Goal: Information Seeking & Learning: Learn about a topic

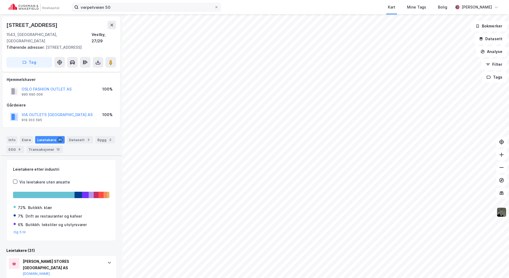
scroll to position [124, 0]
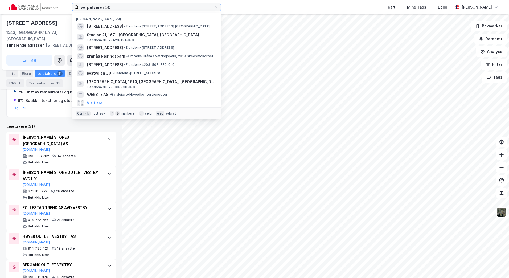
drag, startPoint x: 125, startPoint y: 9, endPoint x: 5, endPoint y: 3, distance: 120.3
click at [6, 3] on div "verpetveien 50 Nylige søk (100) Verpetveien 50 • Eiendom • [STREET_ADDRESS] Sta…" at bounding box center [254, 7] width 509 height 14
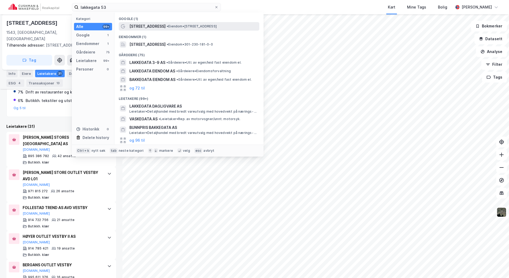
click at [170, 23] on div "[STREET_ADDRESS] • Eiendom • [STREET_ADDRESS]" at bounding box center [193, 26] width 129 height 6
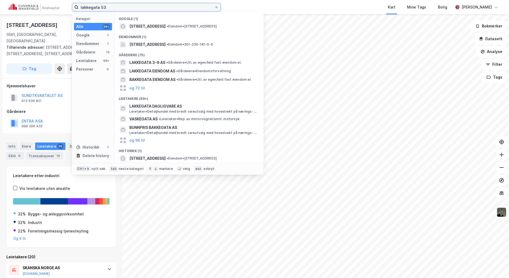
drag, startPoint x: 123, startPoint y: 4, endPoint x: 29, endPoint y: 10, distance: 93.9
click at [29, 10] on div "lakkegata 53 Kategori Alle 99+ Google 1 Eiendommer 1 Gårdeiere 75 Leietakere 99…" at bounding box center [254, 7] width 509 height 14
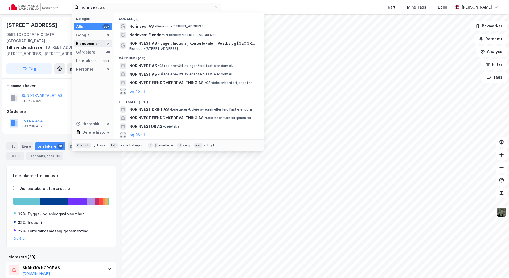
click at [88, 44] on div "Eiendommer" at bounding box center [87, 43] width 23 height 6
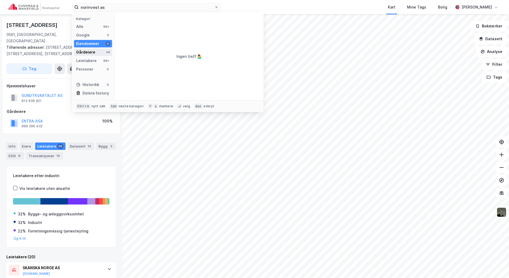
click at [87, 53] on div "Gårdeiere" at bounding box center [85, 52] width 19 height 6
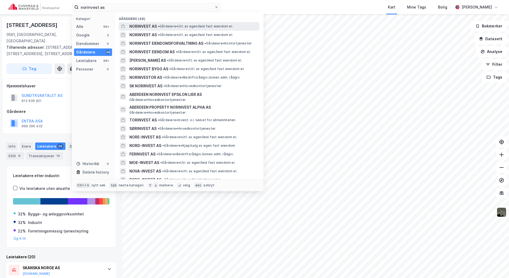
click at [154, 27] on span "NORINVEST AS" at bounding box center [142, 26] width 27 height 6
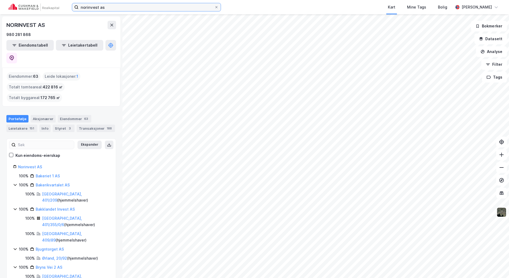
click at [112, 7] on input "norinvest as" at bounding box center [147, 7] width 136 height 8
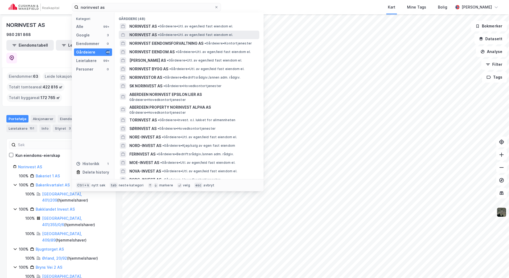
click at [138, 36] on span "NORINVEST AS" at bounding box center [142, 35] width 27 height 6
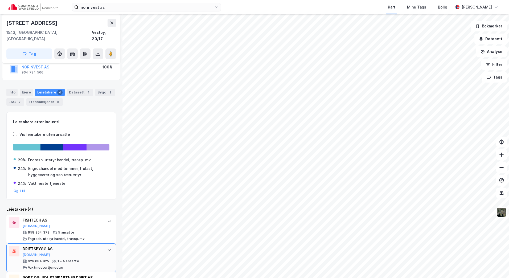
scroll to position [97, 0]
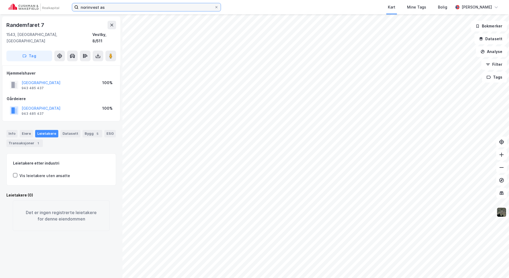
click at [153, 4] on input "norinvest as" at bounding box center [147, 7] width 136 height 8
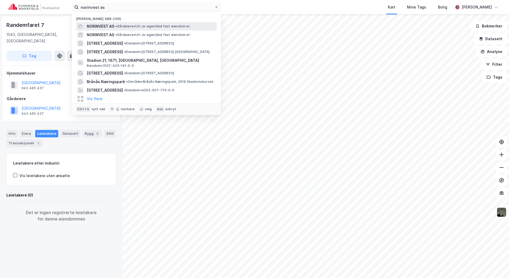
click at [141, 29] on div "NORINVEST AS • Gårdeiere • Utl. av egen/leid fast eiendom el." at bounding box center [151, 26] width 129 height 6
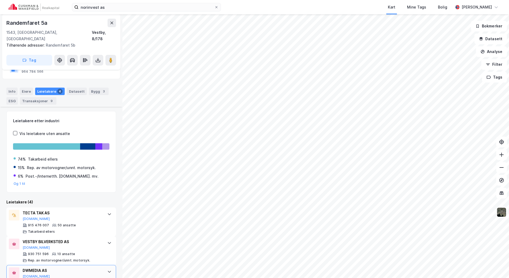
scroll to position [110, 0]
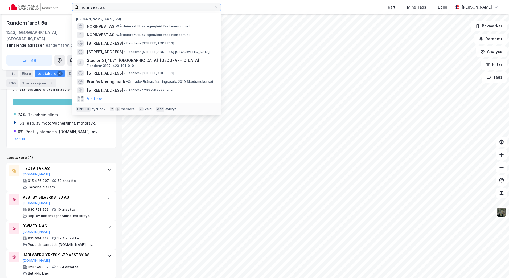
drag, startPoint x: 84, startPoint y: 7, endPoint x: 41, endPoint y: 6, distance: 42.6
click at [41, 6] on div "norinvest as Nylige søk (100) NORINVEST AS • Gårdeiere • Utl. av egen/leid fast…" at bounding box center [254, 7] width 509 height 14
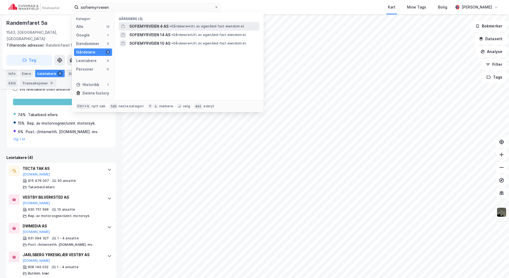
click at [146, 26] on span "SOFIEMYRVEIEN 4 AS" at bounding box center [148, 26] width 39 height 6
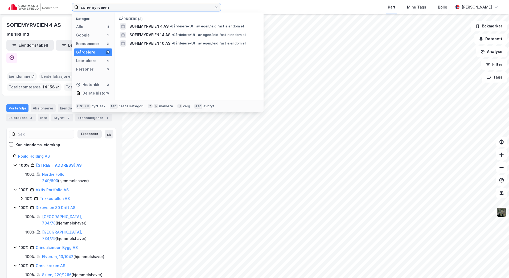
click at [117, 9] on input "sofiemyrveien" at bounding box center [147, 7] width 136 height 8
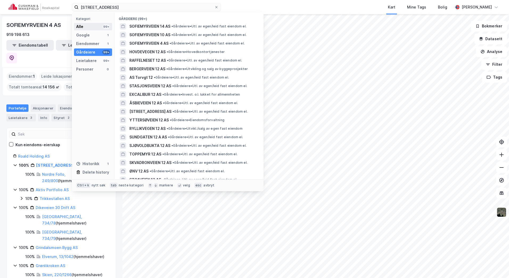
click at [80, 30] on div "Alle 99+" at bounding box center [93, 26] width 38 height 7
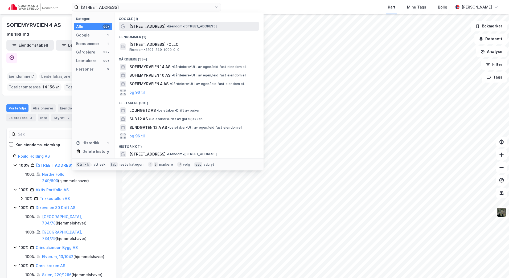
click at [150, 25] on span "[STREET_ADDRESS]" at bounding box center [147, 26] width 36 height 6
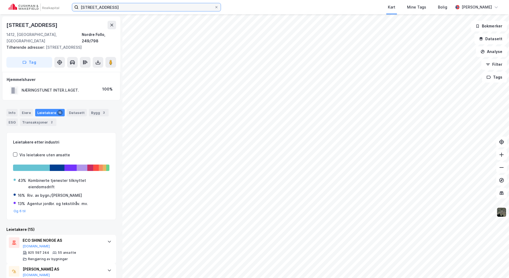
click at [124, 8] on input "[STREET_ADDRESS]" at bounding box center [147, 7] width 136 height 8
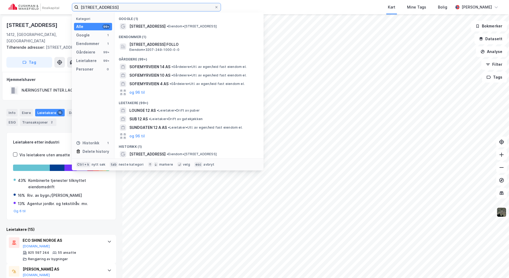
drag, startPoint x: 124, startPoint y: 8, endPoint x: 78, endPoint y: 7, distance: 45.8
click at [78, 7] on label "[STREET_ADDRESS]" at bounding box center [146, 7] width 149 height 9
click at [79, 7] on input "[STREET_ADDRESS]" at bounding box center [147, 7] width 136 height 8
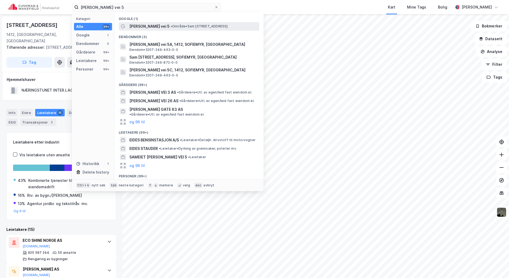
click at [152, 26] on span "[PERSON_NAME] vei 5" at bounding box center [149, 26] width 40 height 6
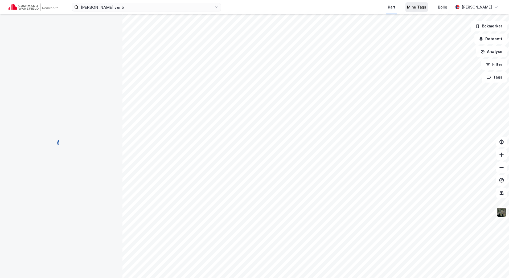
scroll to position [27, 0]
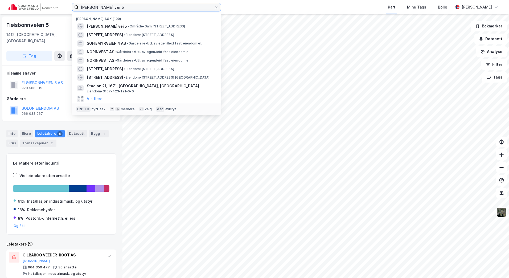
drag, startPoint x: 132, startPoint y: 6, endPoint x: 68, endPoint y: 6, distance: 63.7
click at [68, 6] on div "[PERSON_NAME] vei 5 Nylige søk (100) [PERSON_NAME] vei 5 • Område • [PERSON_NAM…" at bounding box center [254, 7] width 509 height 14
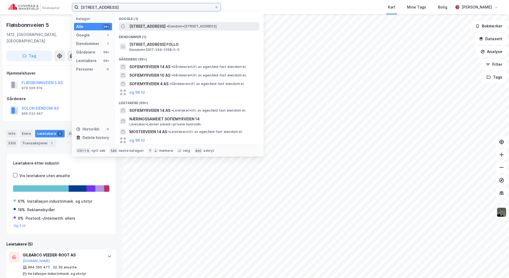
type input "[STREET_ADDRESS]"
click at [149, 26] on span "[STREET_ADDRESS]" at bounding box center [147, 26] width 36 height 6
